Goal: Transaction & Acquisition: Purchase product/service

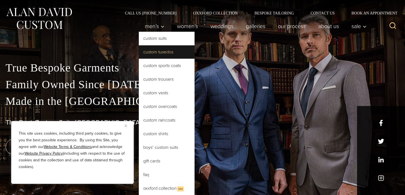
click at [154, 52] on link "Custom Tuxedos" at bounding box center [167, 51] width 56 height 13
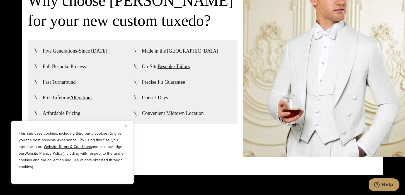
scroll to position [1359, 0]
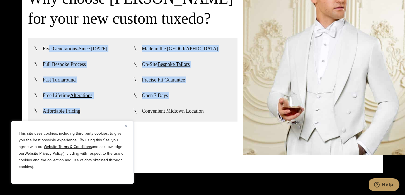
drag, startPoint x: 49, startPoint y: 49, endPoint x: 98, endPoint y: 110, distance: 78.6
click at [98, 110] on ul "Five Generations-Since 1913 Made in the USA Full Bespoke Process On-Site Bespok…" at bounding box center [132, 80] width 198 height 70
click at [153, 97] on span "Open 7 Days" at bounding box center [155, 95] width 26 height 7
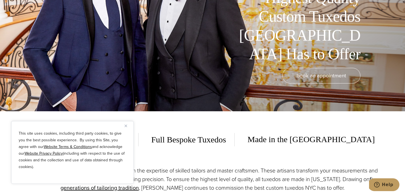
scroll to position [0, 0]
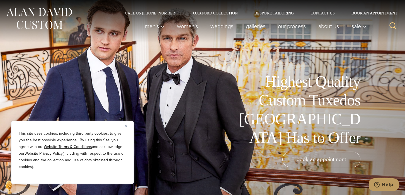
click at [127, 126] on img "Close" at bounding box center [125, 126] width 3 height 3
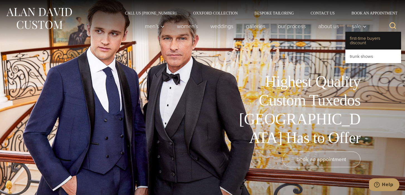
click at [363, 42] on link "First-Time Buyers Discount" at bounding box center [373, 41] width 56 height 18
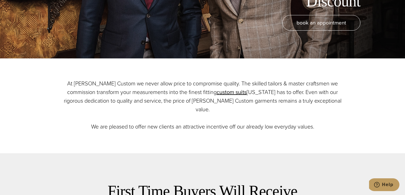
scroll to position [138, 0]
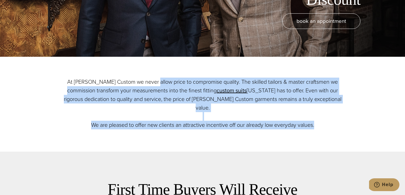
drag, startPoint x: 157, startPoint y: 78, endPoint x: 262, endPoint y: 129, distance: 116.3
click at [262, 129] on div "At Alan David Custom we never allow price to compromise quality. The skilled ta…" at bounding box center [202, 104] width 295 height 95
click at [198, 106] on p "At Alan David Custom we never allow price to compromise quality. The skilled ta…" at bounding box center [202, 104] width 284 height 52
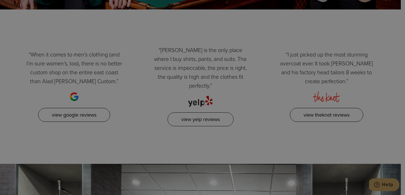
scroll to position [0, 0]
